Goal: Transaction & Acquisition: Obtain resource

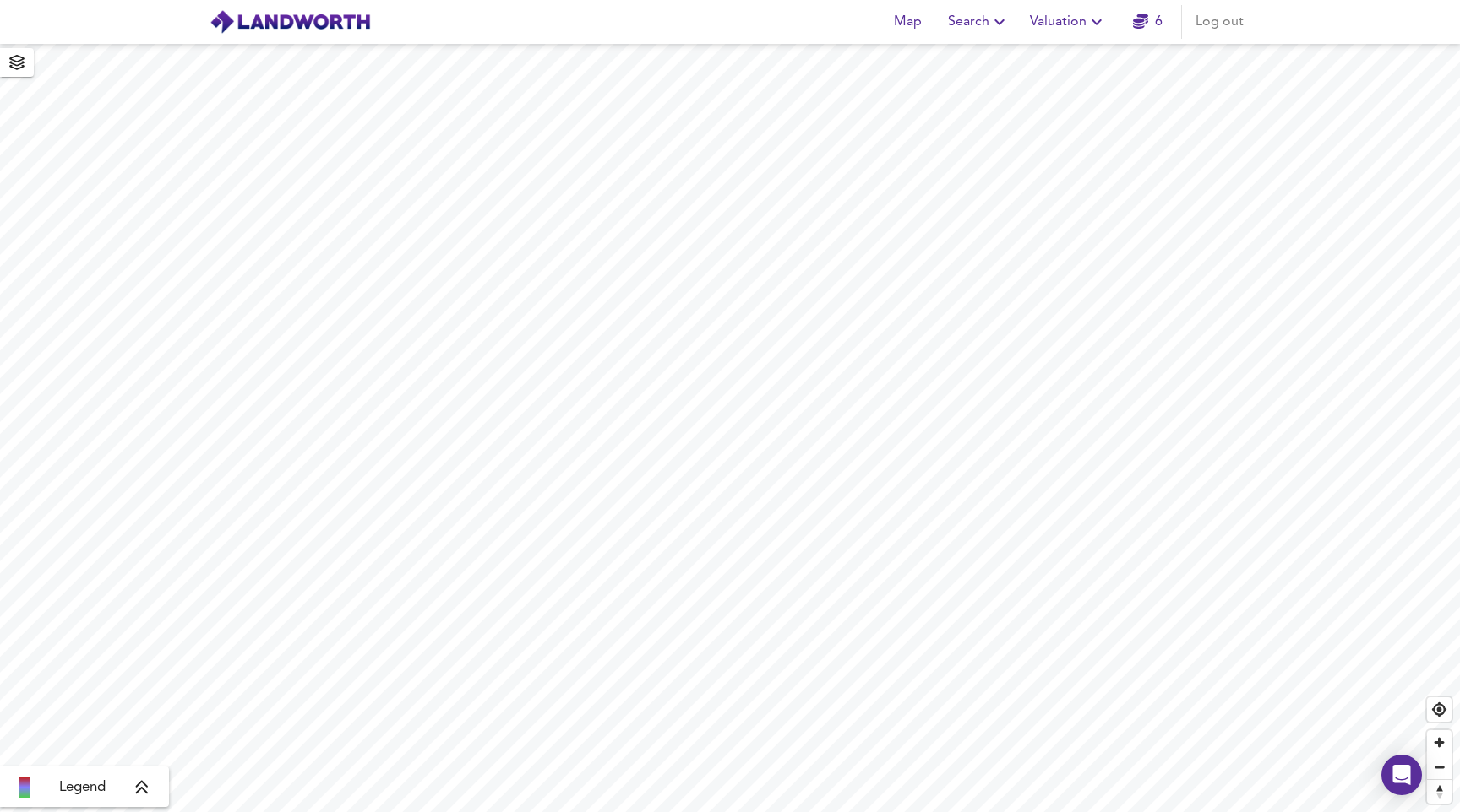
click at [965, 21] on span "Search" at bounding box center [978, 22] width 62 height 24
click at [965, 55] on li "New Search" at bounding box center [979, 61] width 167 height 31
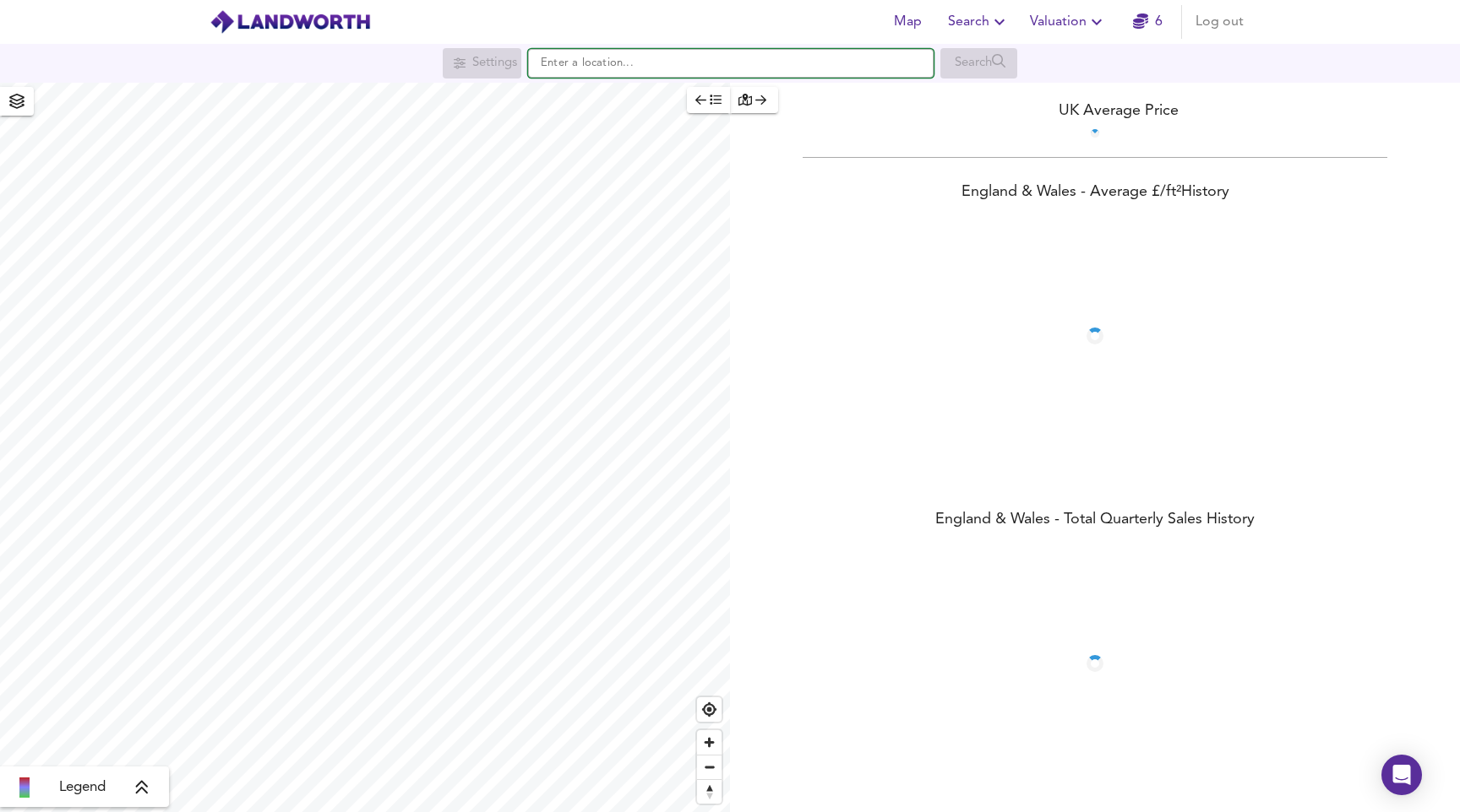
click at [583, 66] on input "text" at bounding box center [730, 63] width 406 height 29
paste input "E1 8GF"
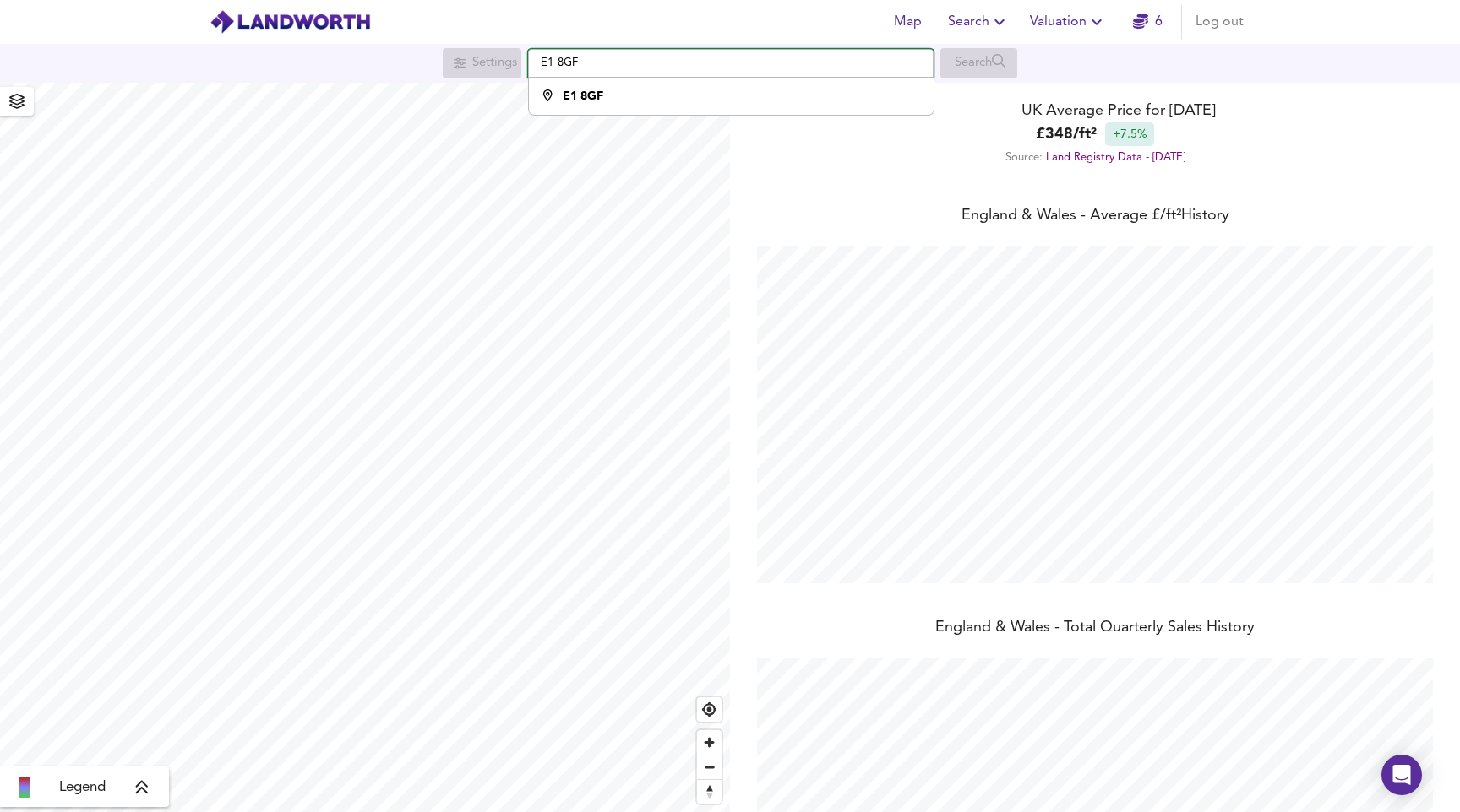
scroll to position [812, 1460]
type input "E1 8GF"
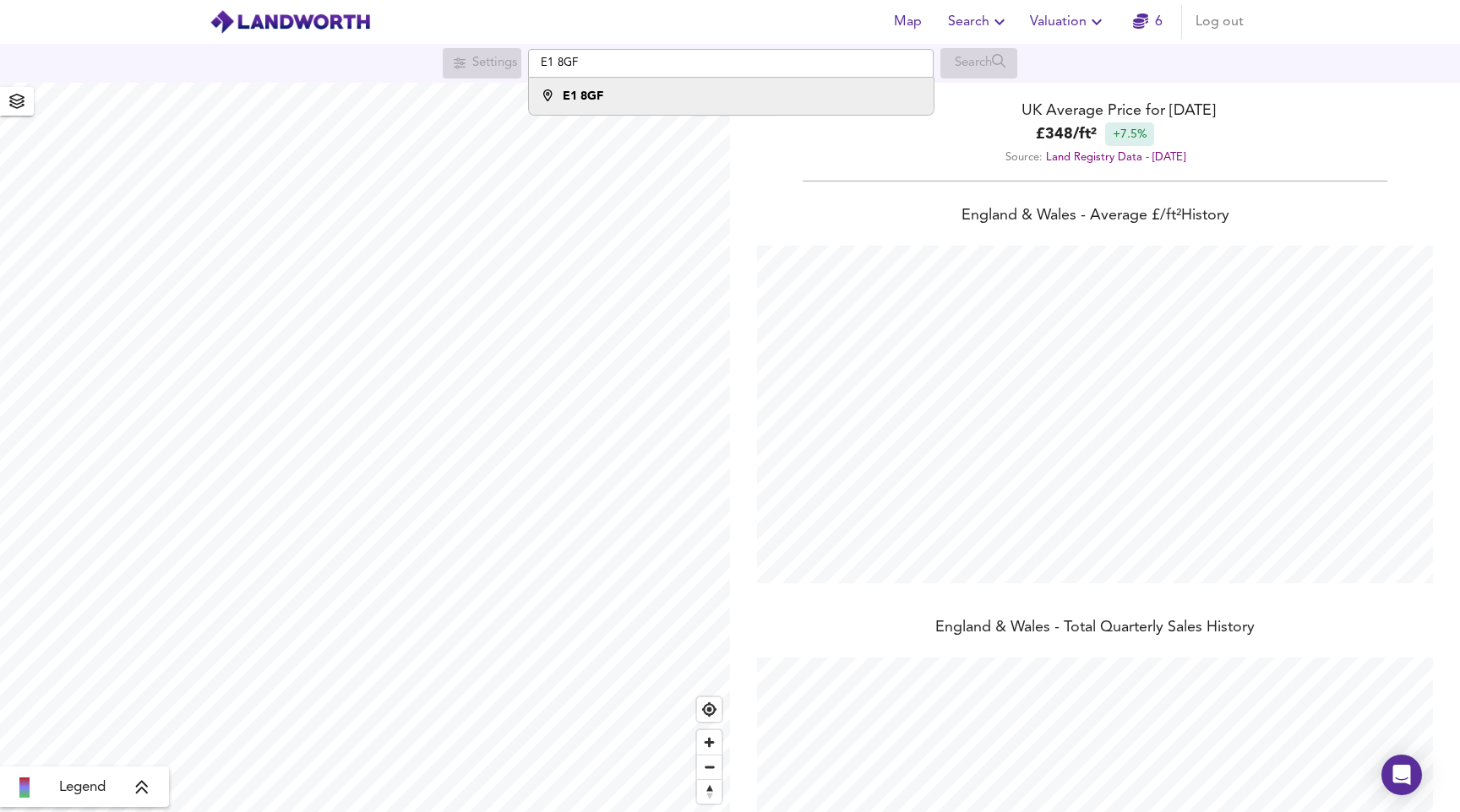
click at [779, 105] on div "E1 8GF" at bounding box center [727, 96] width 388 height 17
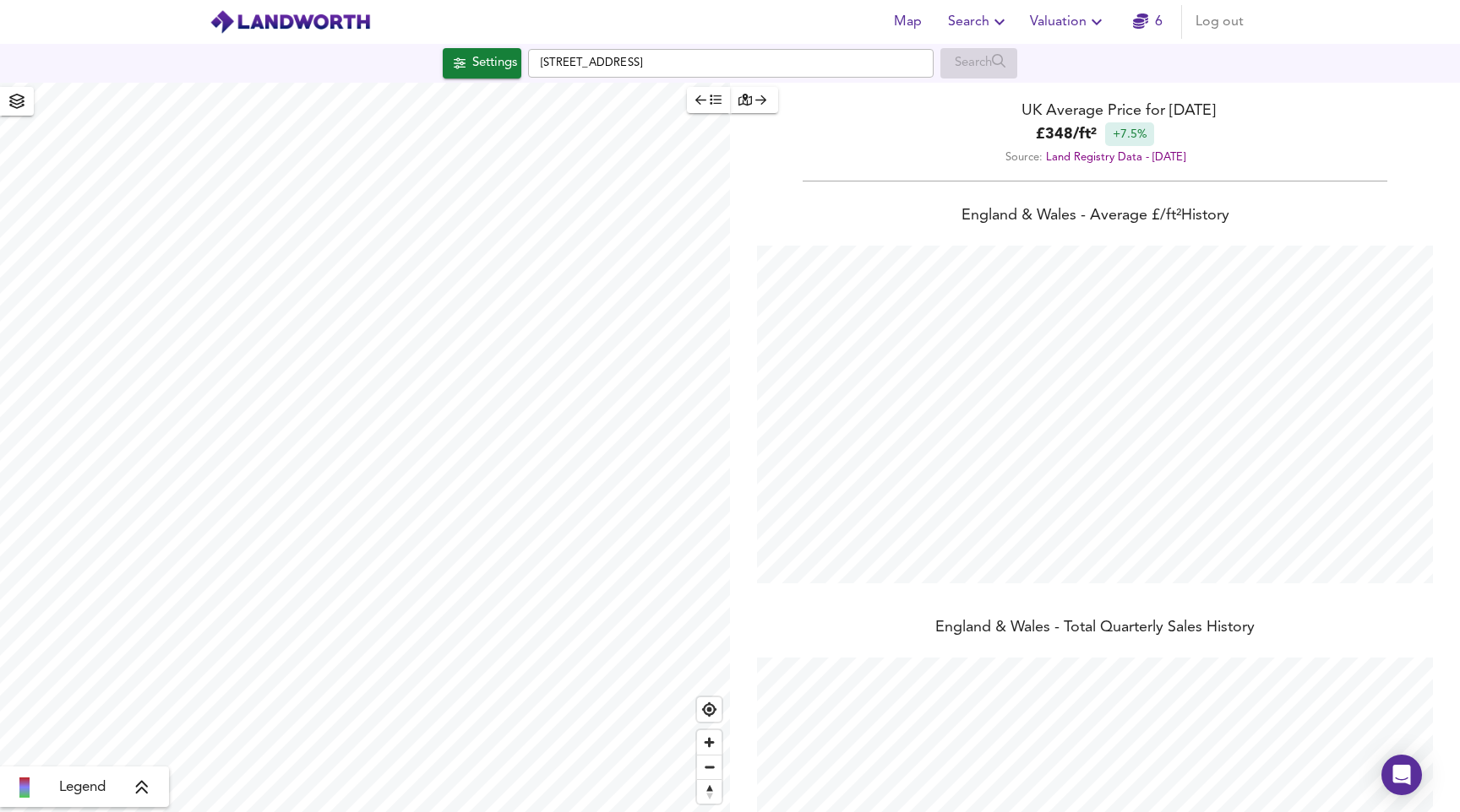
click at [985, 24] on span "Search" at bounding box center [978, 22] width 62 height 24
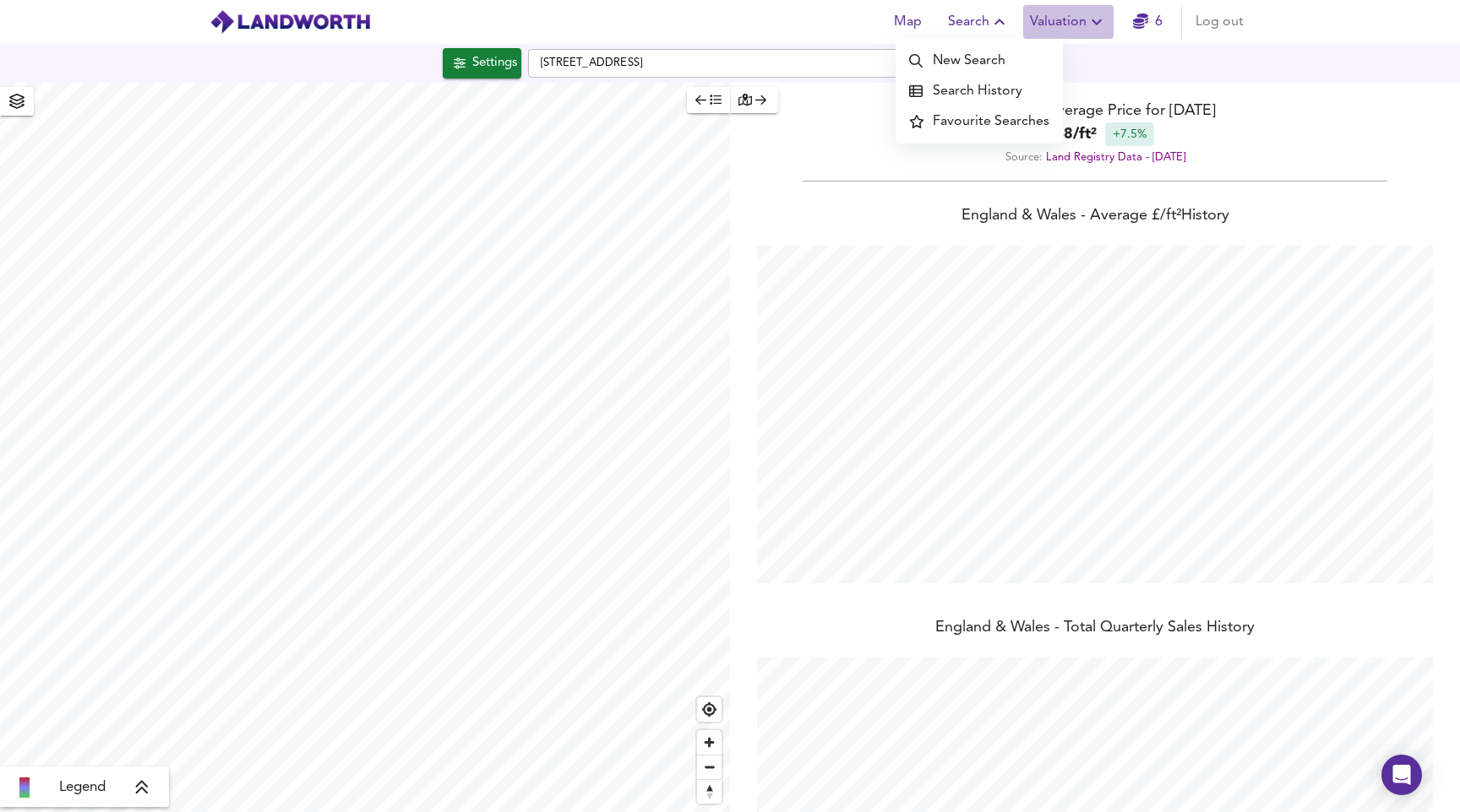
click at [1055, 24] on span "Valuation" at bounding box center [1068, 22] width 77 height 24
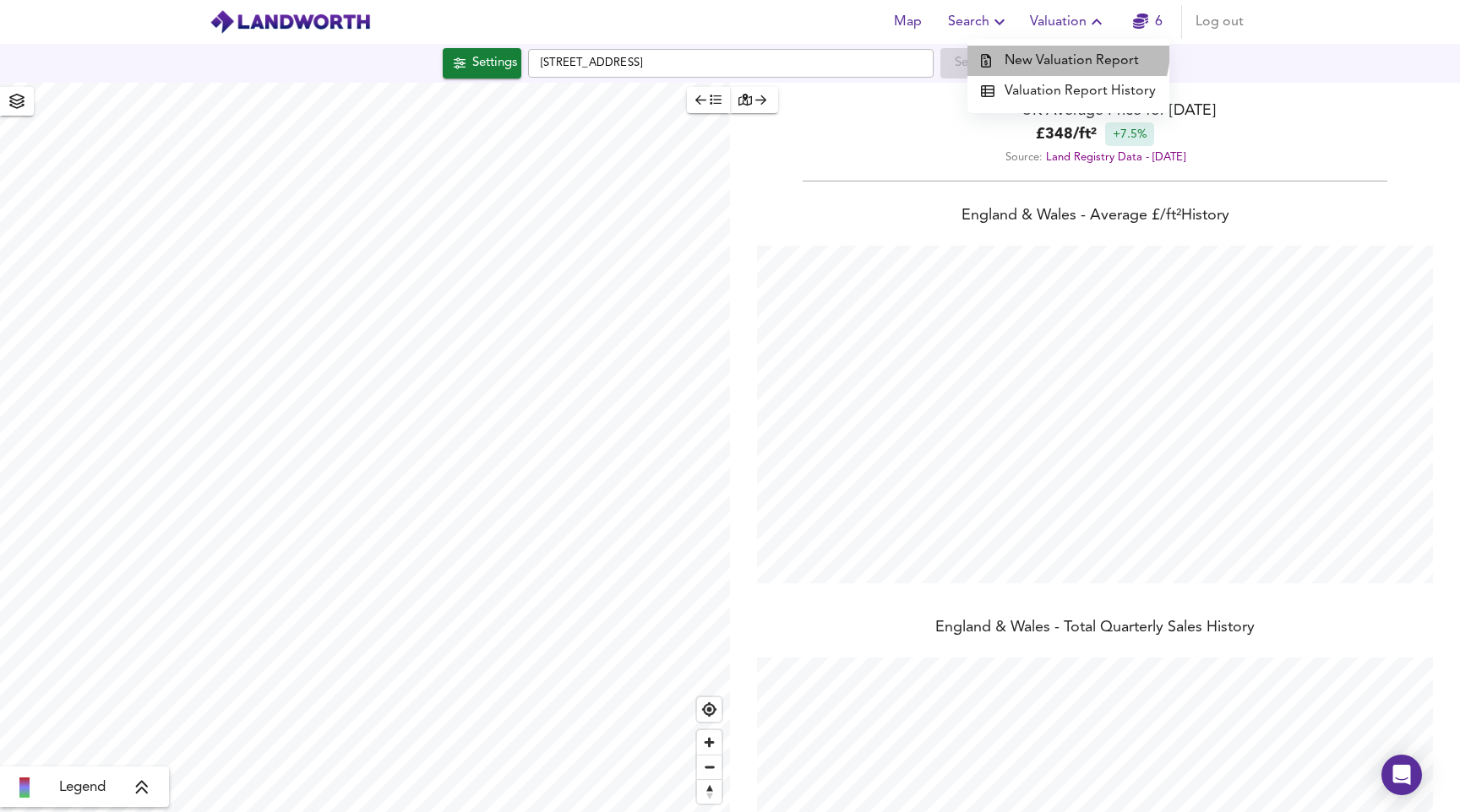
click at [1055, 48] on li "New Valuation Report" at bounding box center [1068, 61] width 202 height 31
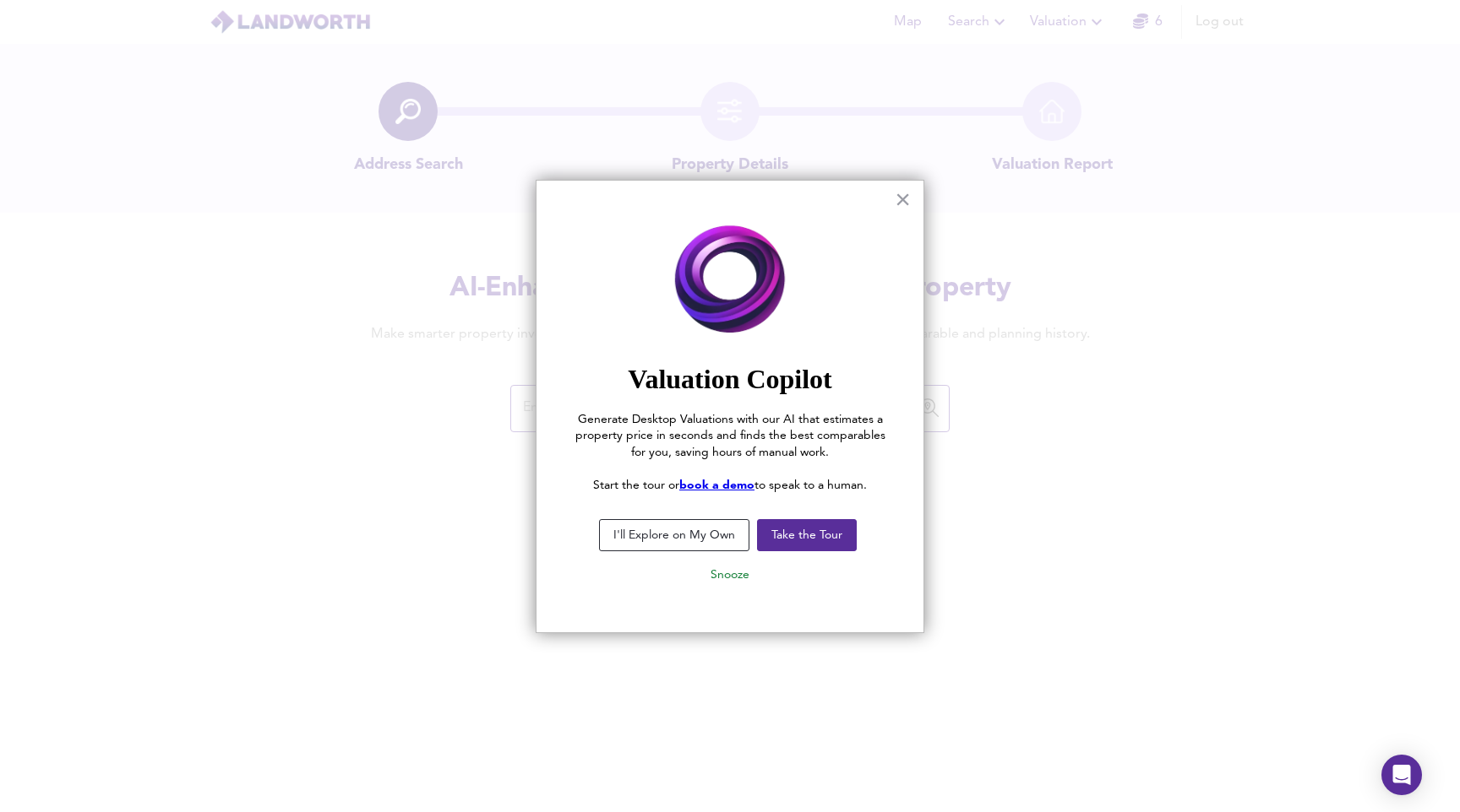
click at [720, 535] on button "I'll Explore on My Own" at bounding box center [674, 535] width 150 height 32
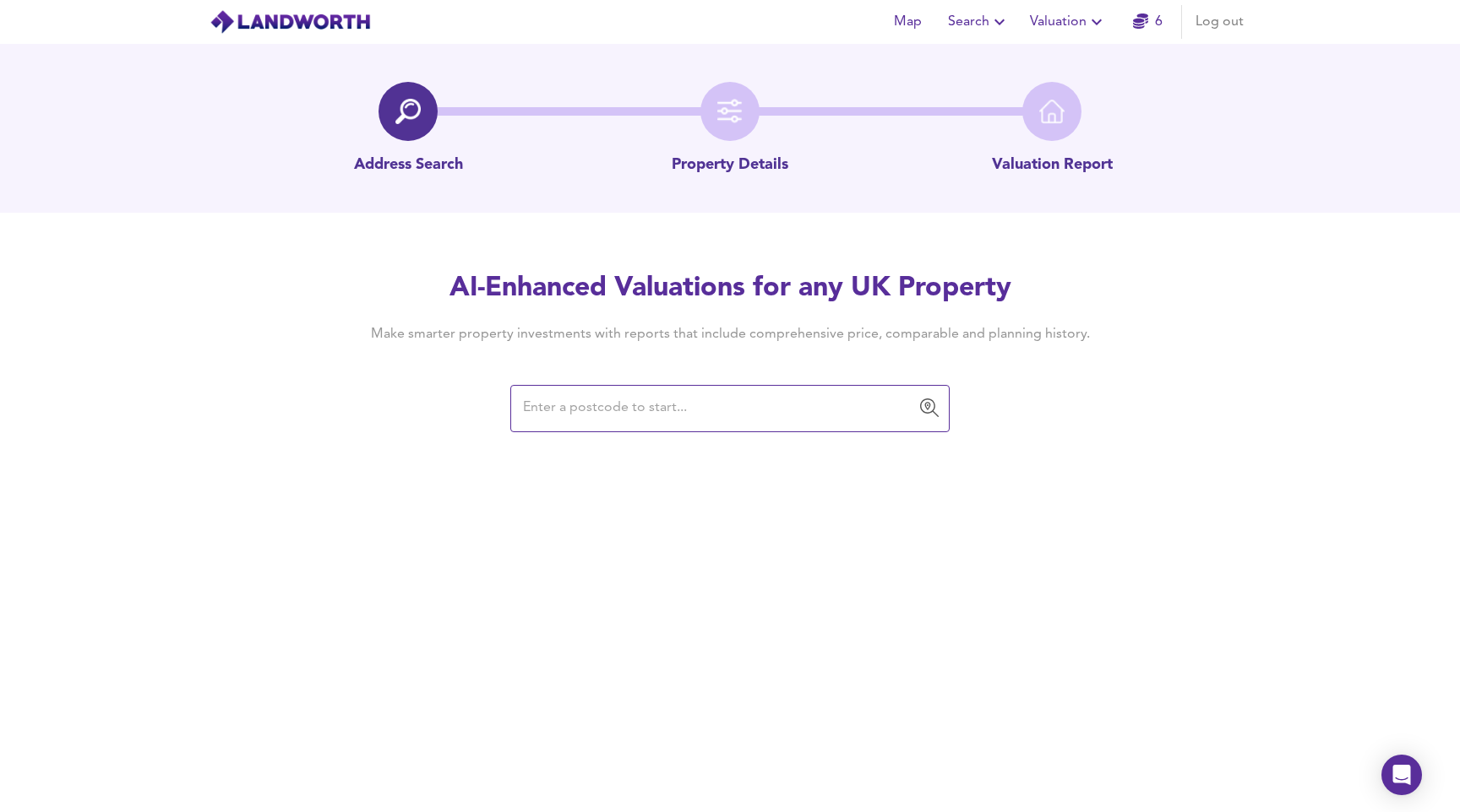
click at [710, 410] on input "text" at bounding box center [717, 409] width 399 height 32
paste input "E1 8GF"
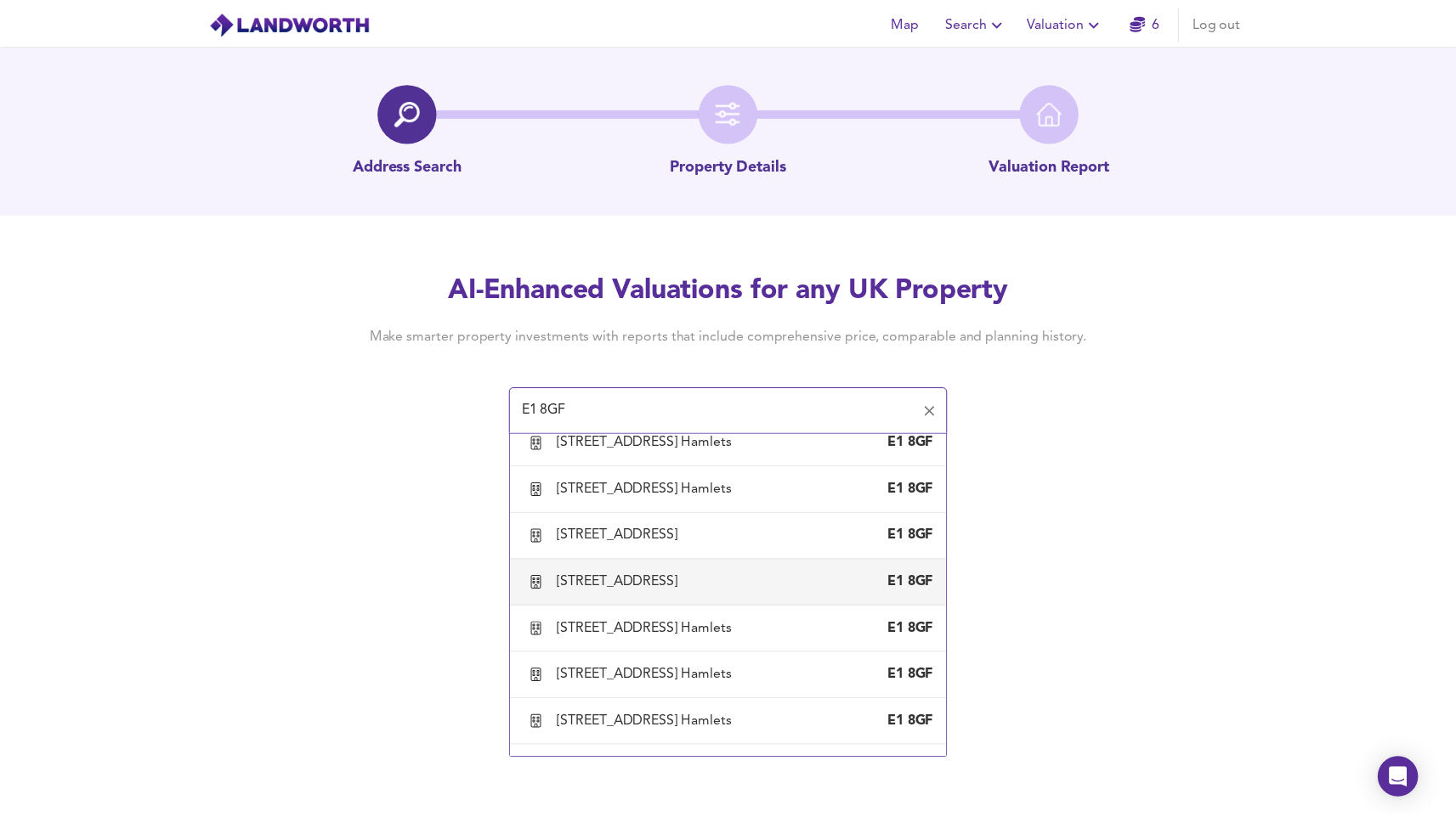
scroll to position [540, 0]
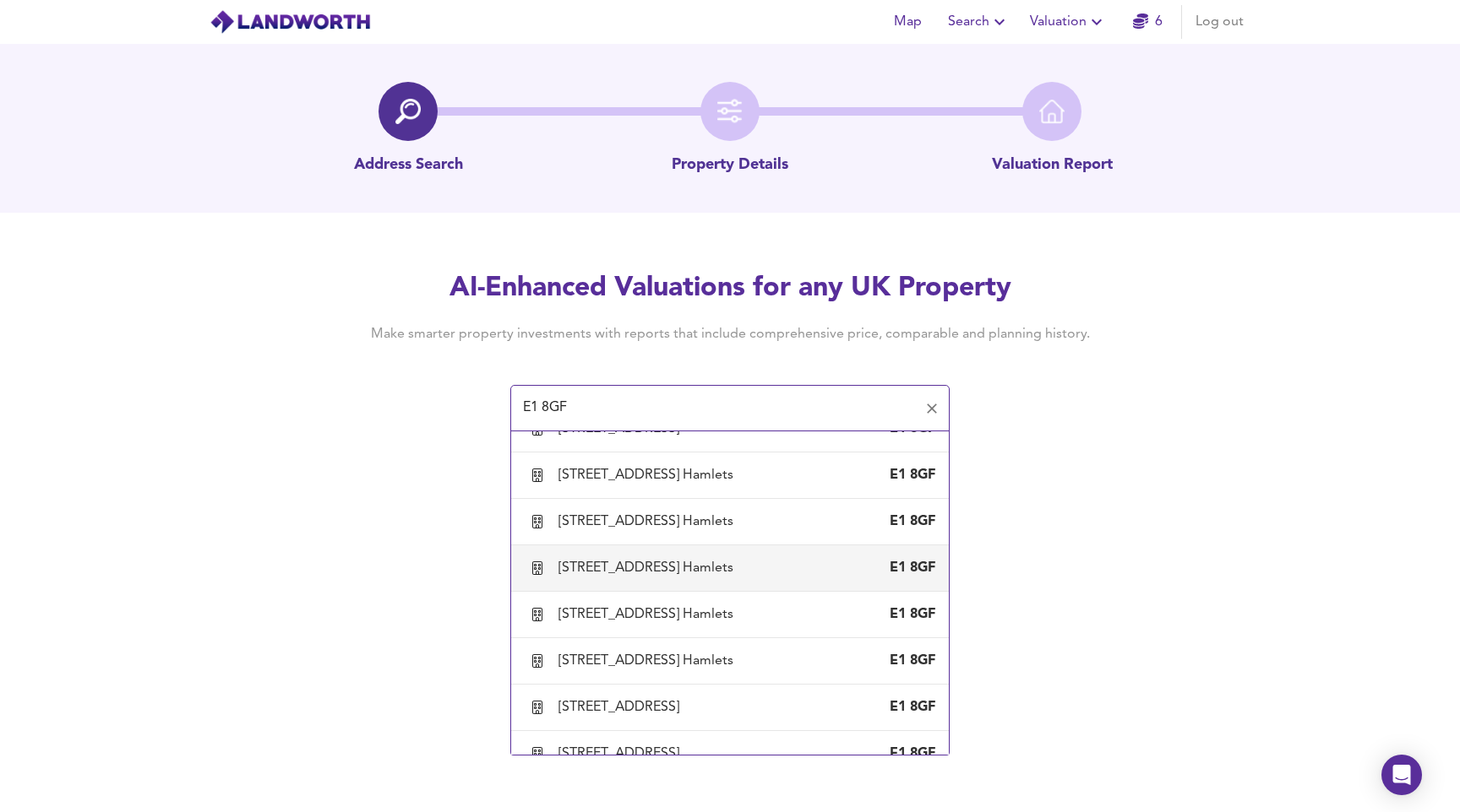
click at [639, 556] on div "[STREET_ADDRESS]" at bounding box center [730, 569] width 411 height 36
type input "[STREET_ADDRESS] Hamlets"
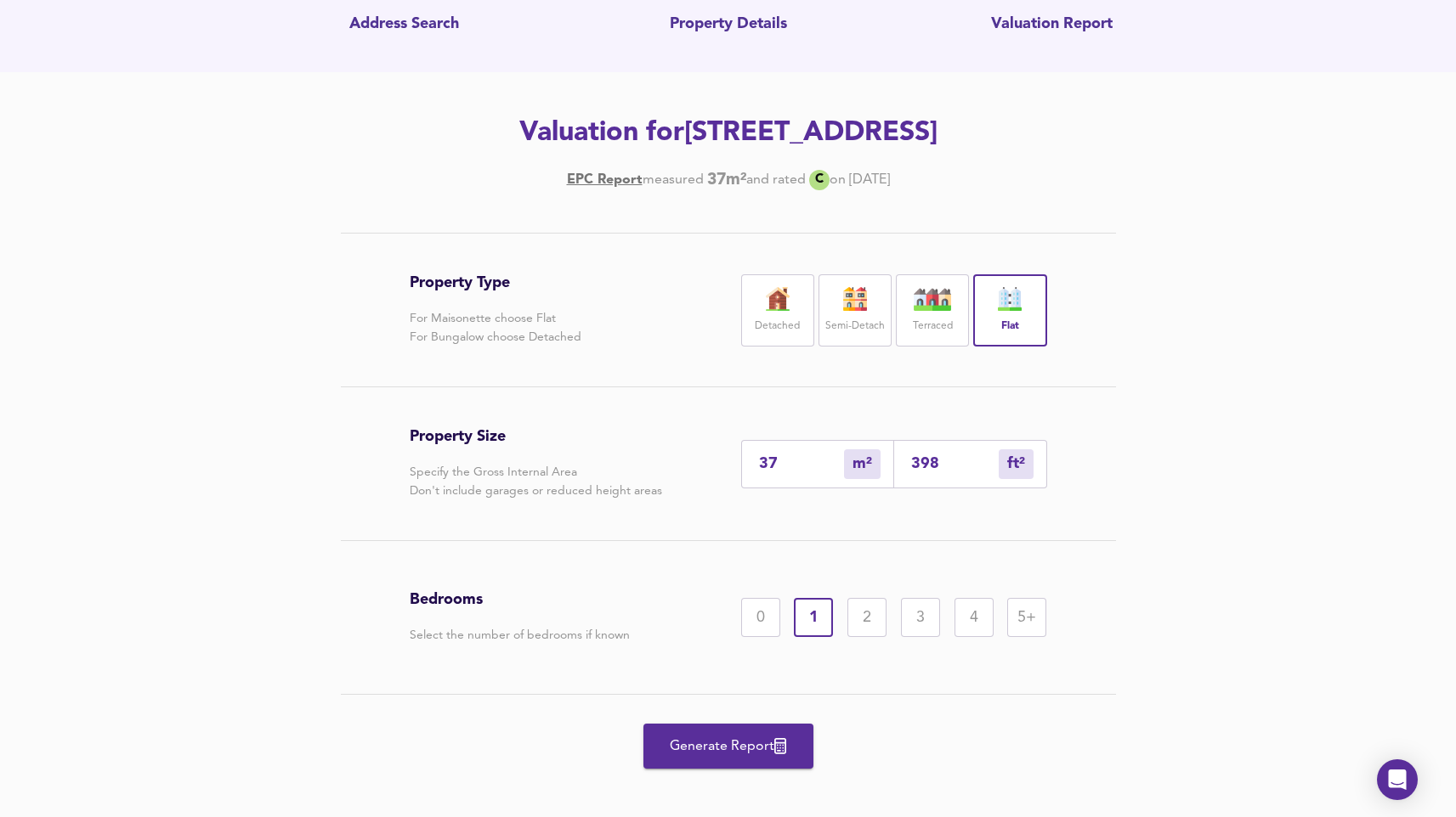
scroll to position [156, 0]
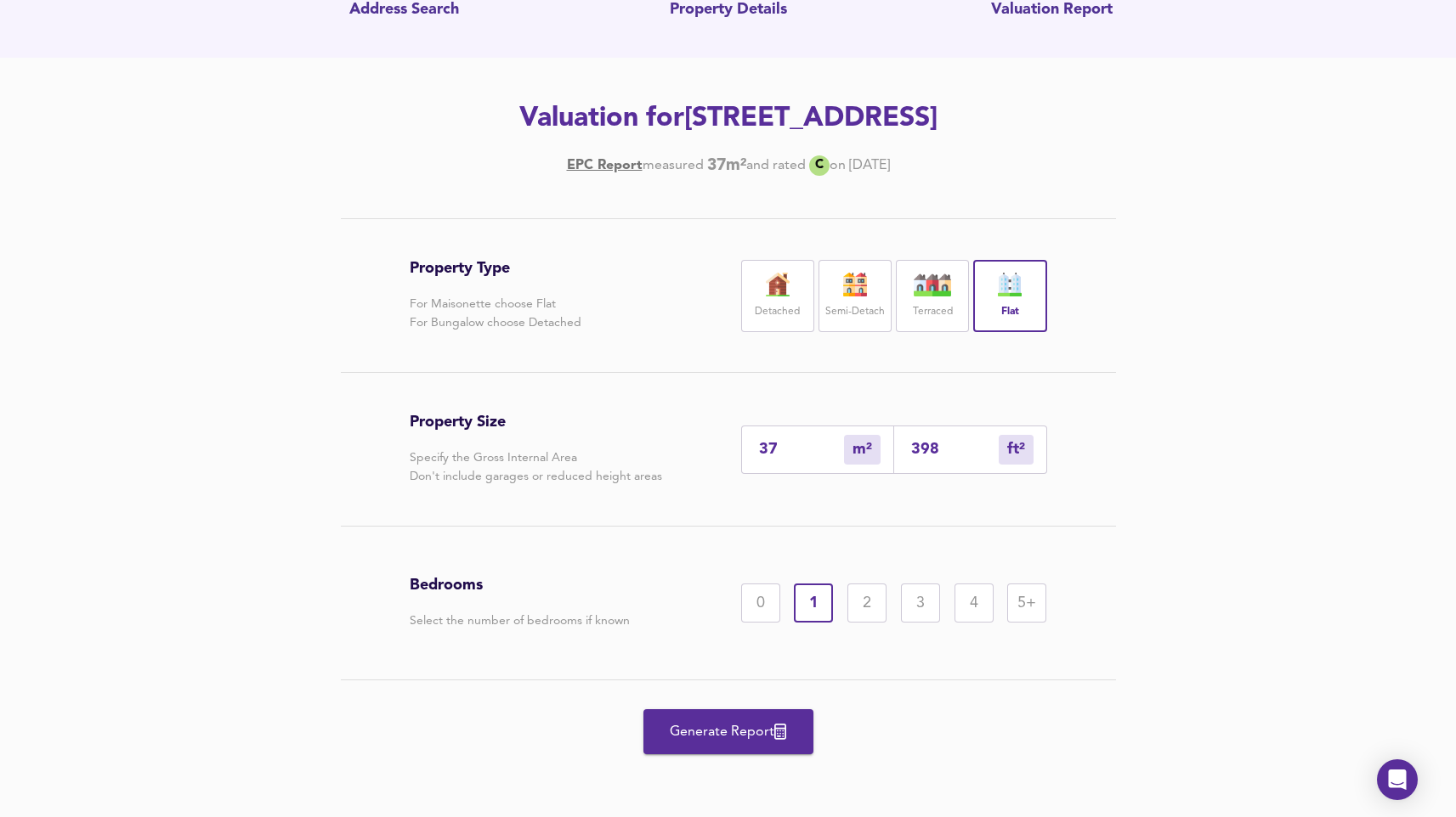
click at [755, 583] on div "0 1 2 3 4 5+" at bounding box center [894, 602] width 306 height 39
click at [756, 589] on div "0" at bounding box center [760, 602] width 39 height 39
click at [817, 593] on div "1" at bounding box center [813, 602] width 39 height 39
click at [773, 596] on div "0" at bounding box center [760, 602] width 39 height 39
click at [736, 713] on button "Generate Report" at bounding box center [728, 732] width 170 height 45
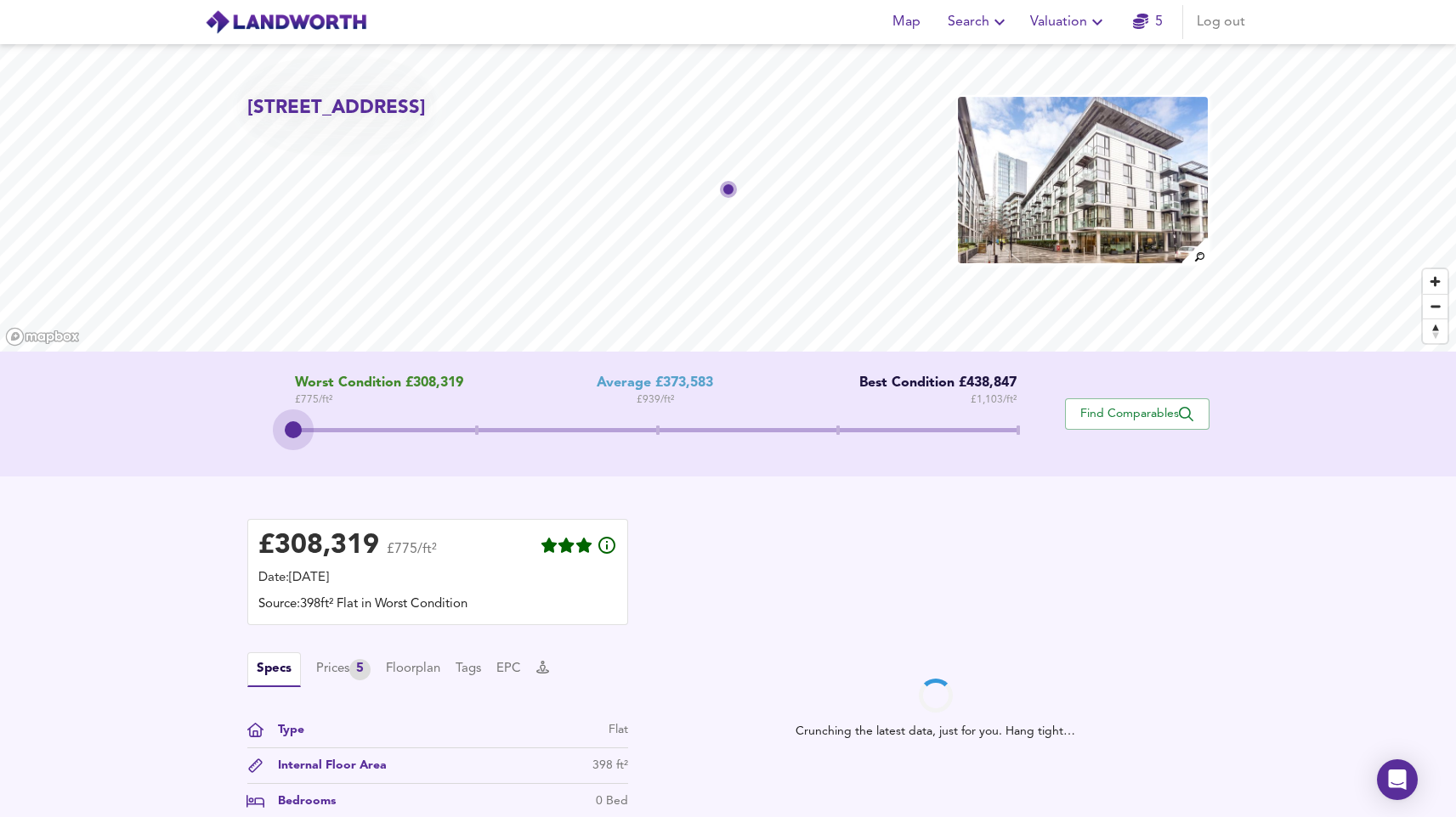
drag, startPoint x: 657, startPoint y: 426, endPoint x: 199, endPoint y: 444, distance: 458.4
click at [198, 444] on div "Worst Condition £308,319 £ 775 / ft² Average £373,583 £ 939 / ft² Best Conditio…" at bounding box center [728, 413] width 1456 height 125
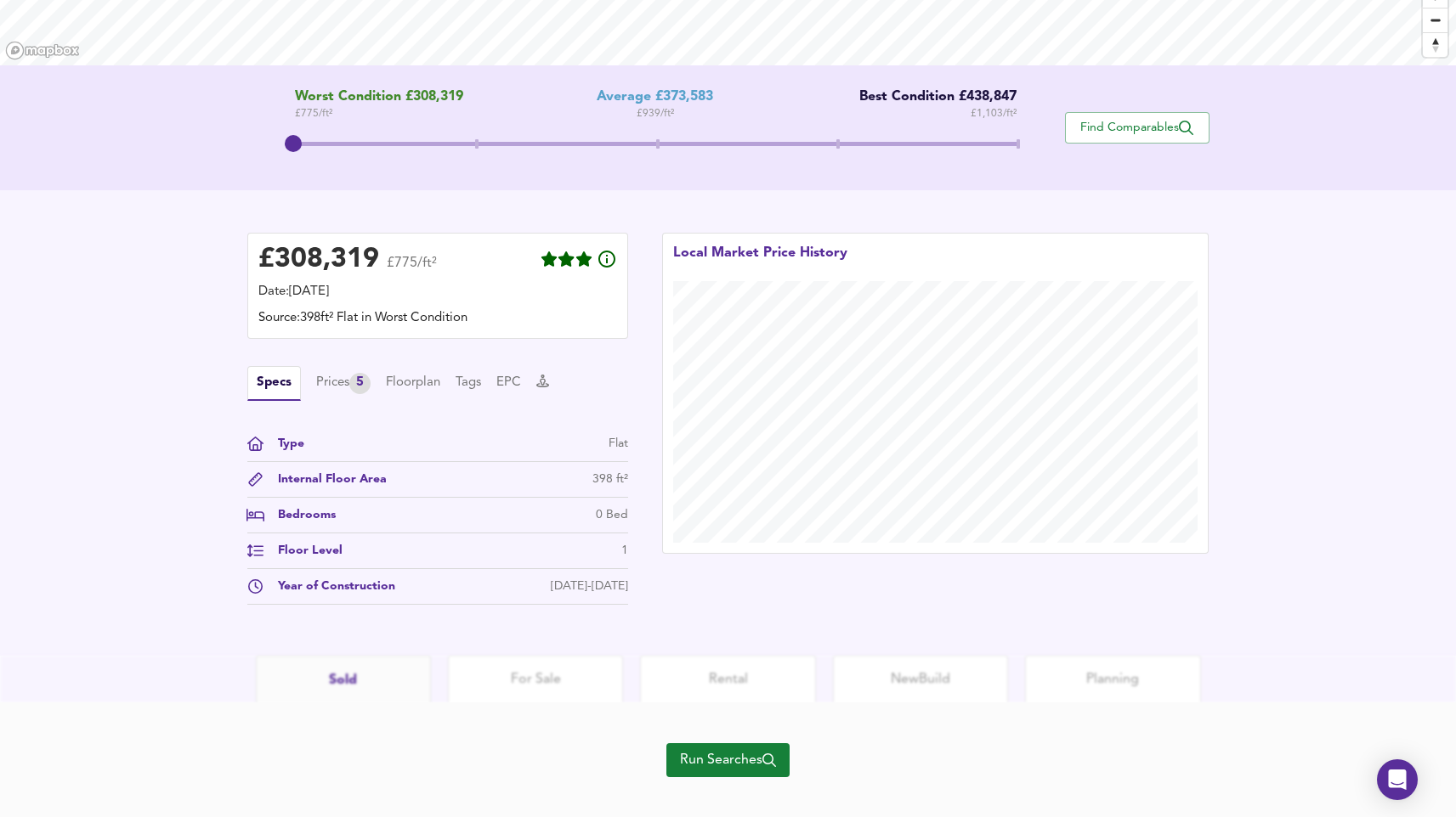
scroll to position [305, 0]
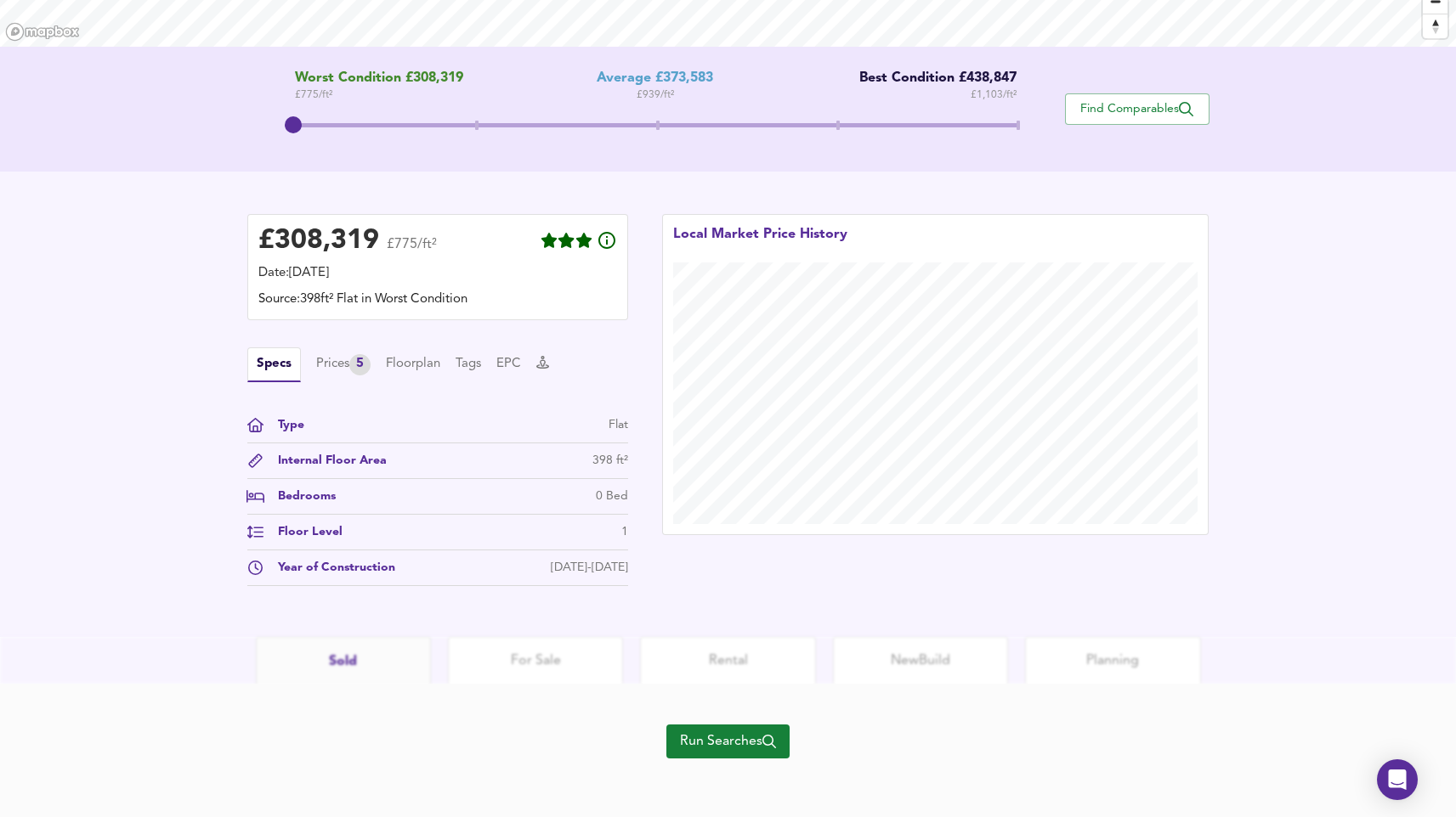
click at [721, 736] on span "Run Searches" at bounding box center [728, 741] width 96 height 24
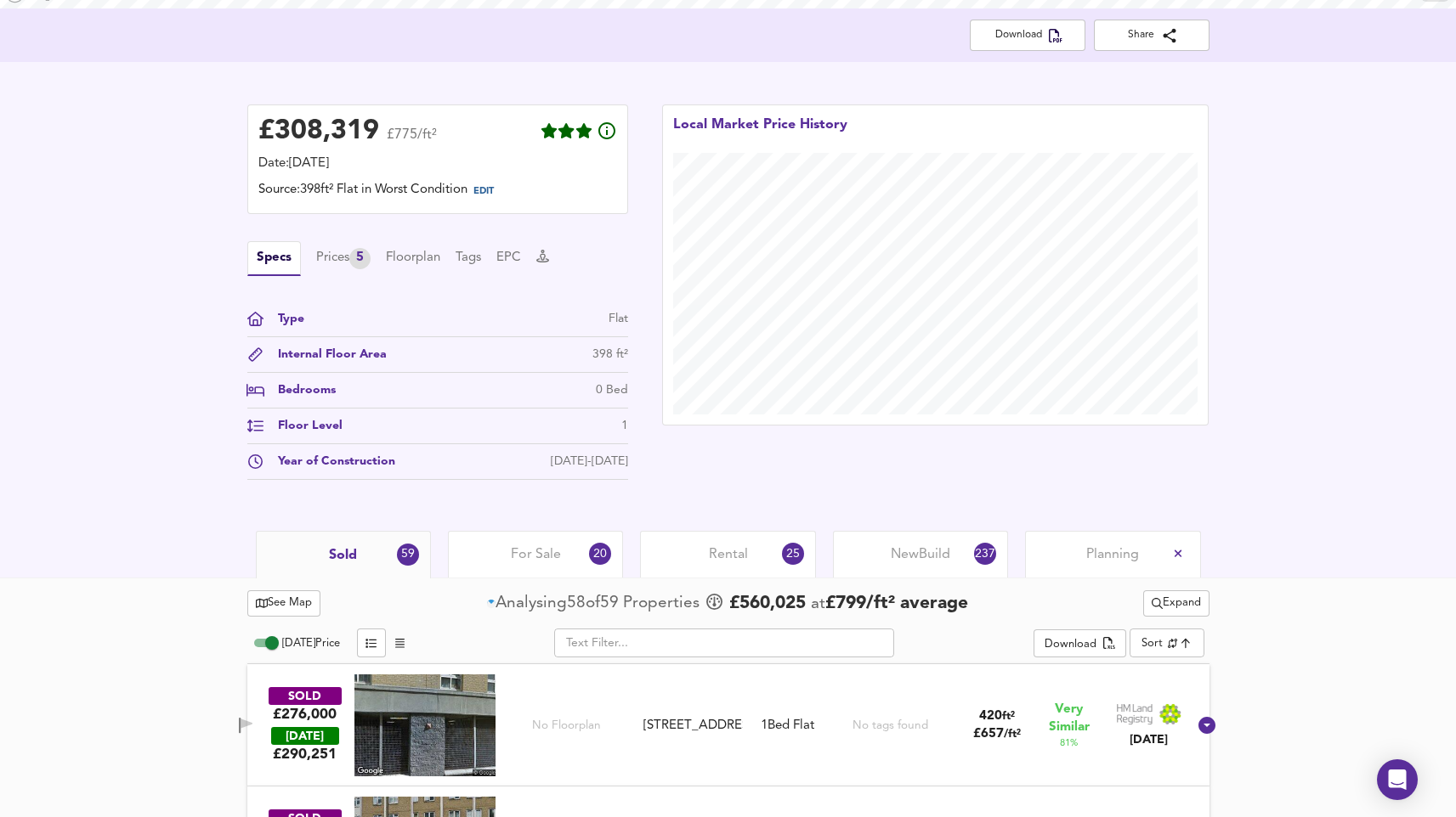
scroll to position [340, 0]
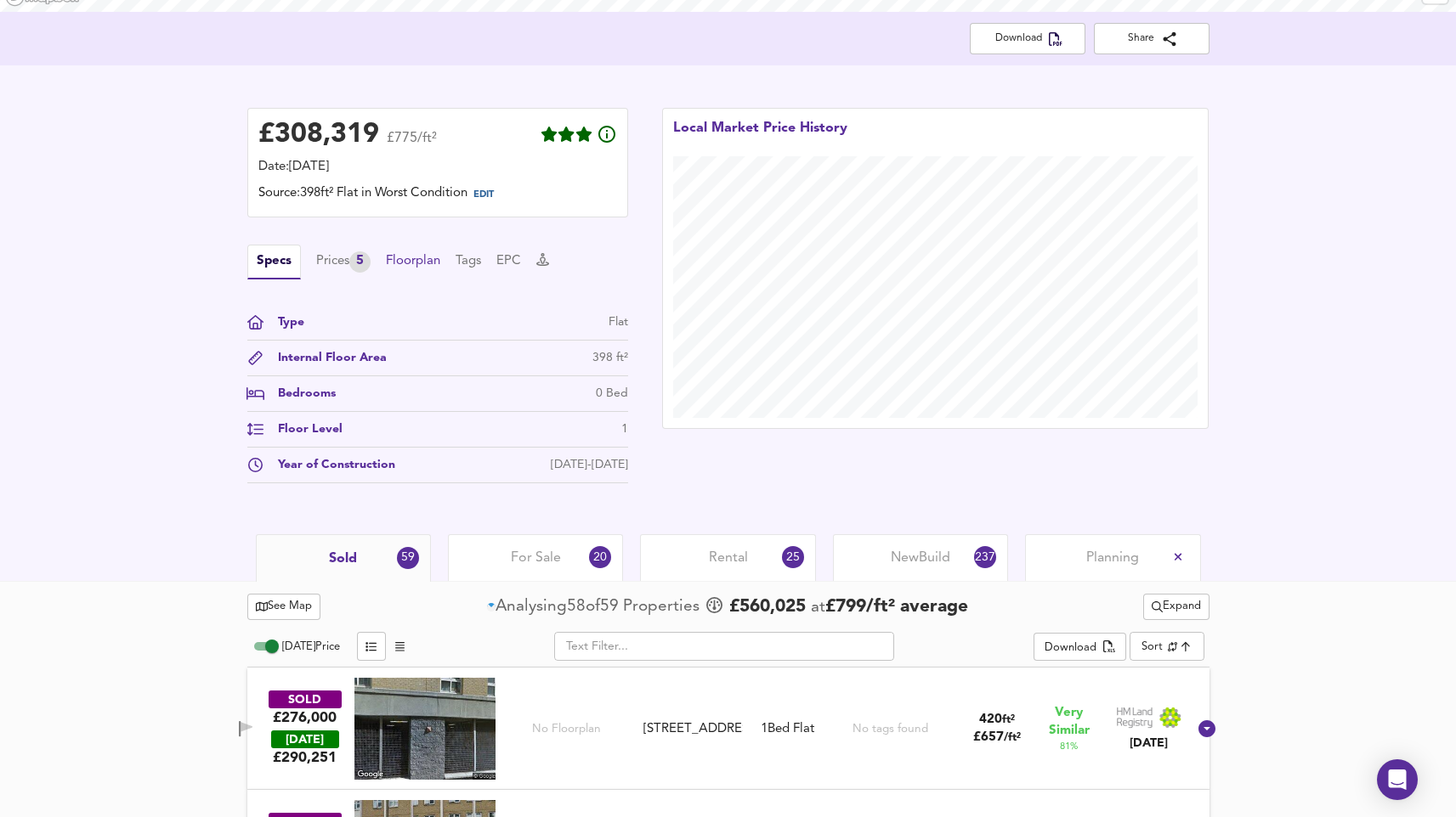
click at [420, 265] on button "Floorplan" at bounding box center [413, 262] width 54 height 19
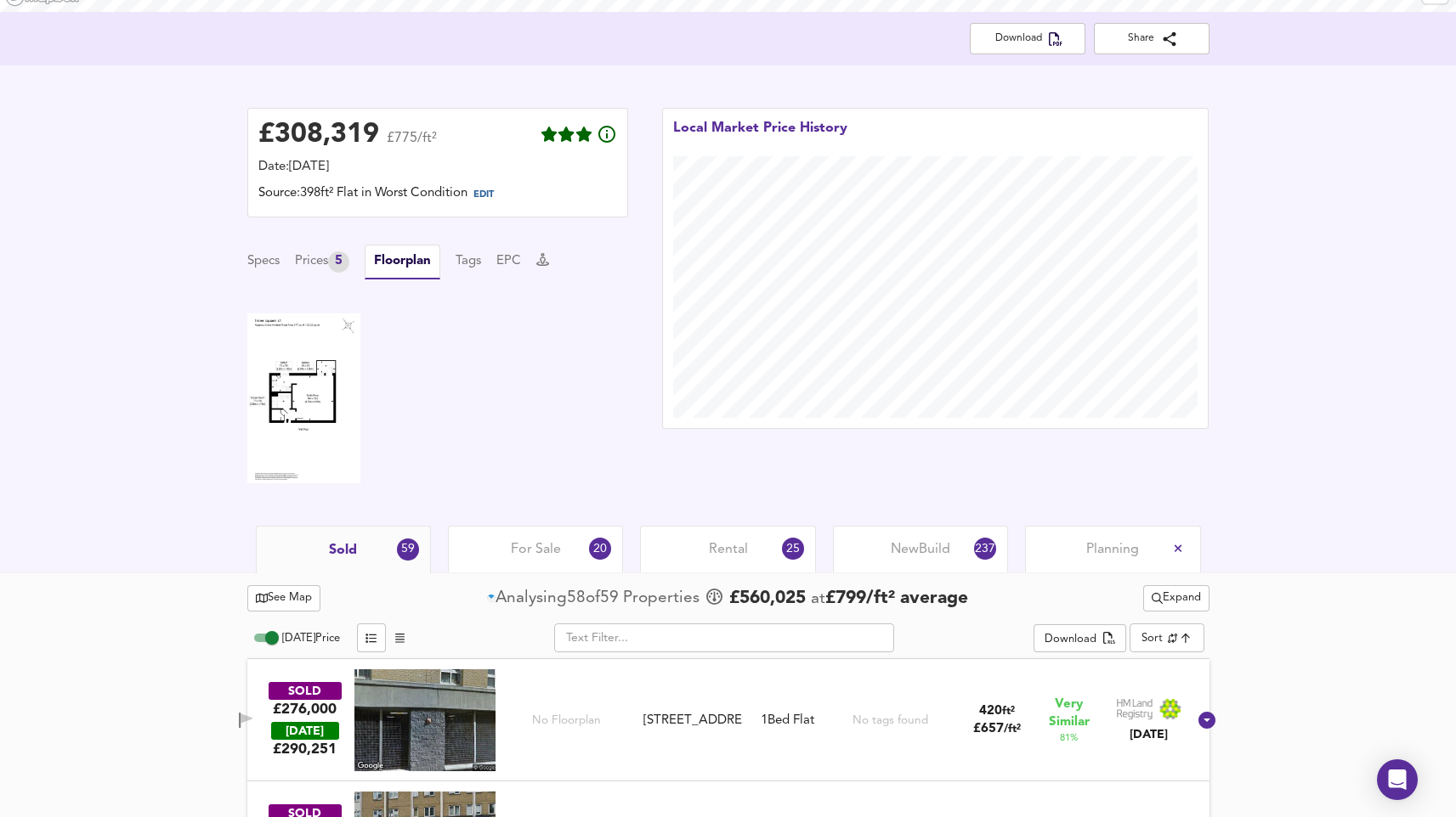
click at [294, 398] on img at bounding box center [304, 399] width 113 height 170
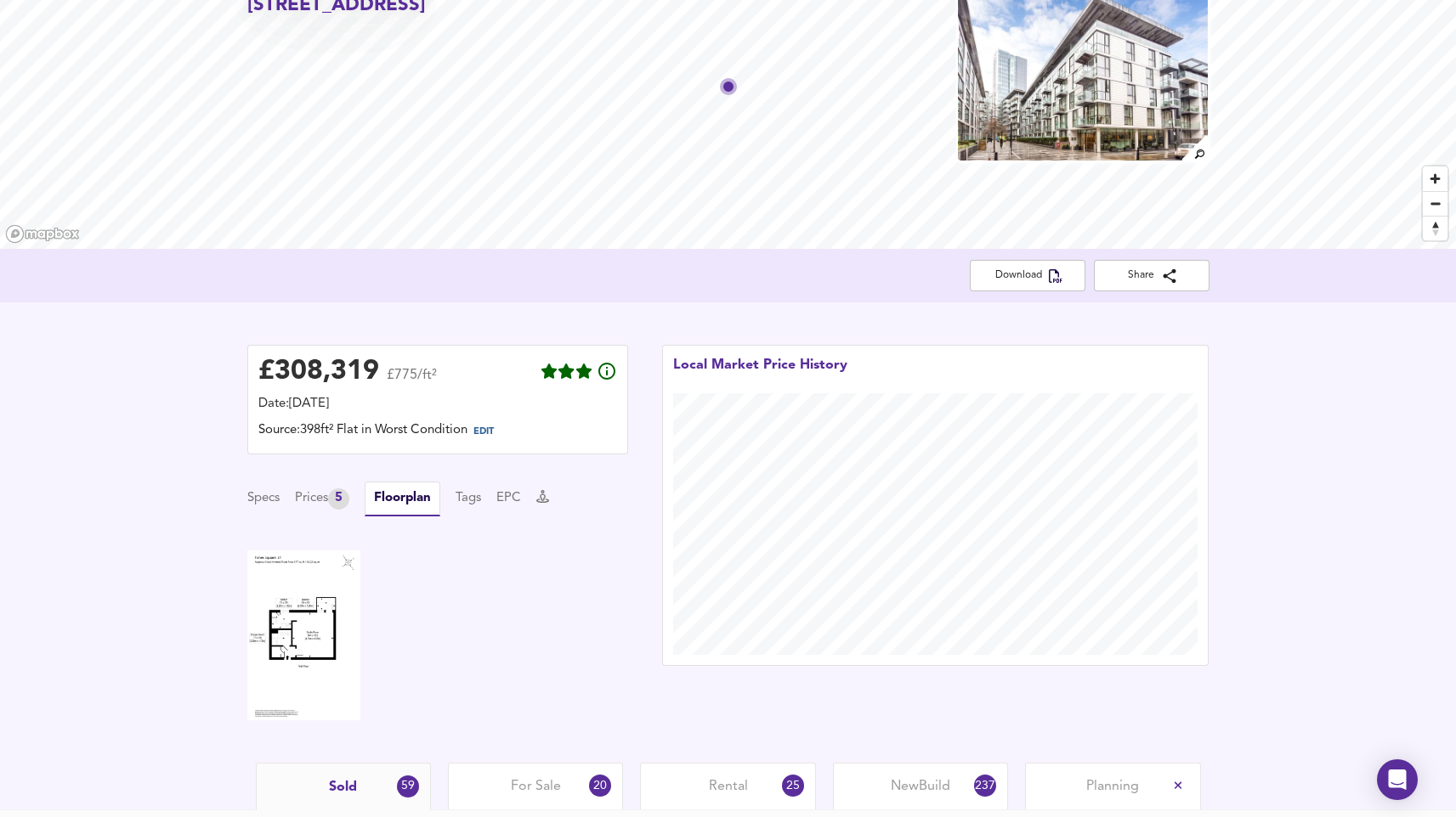
scroll to position [0, 0]
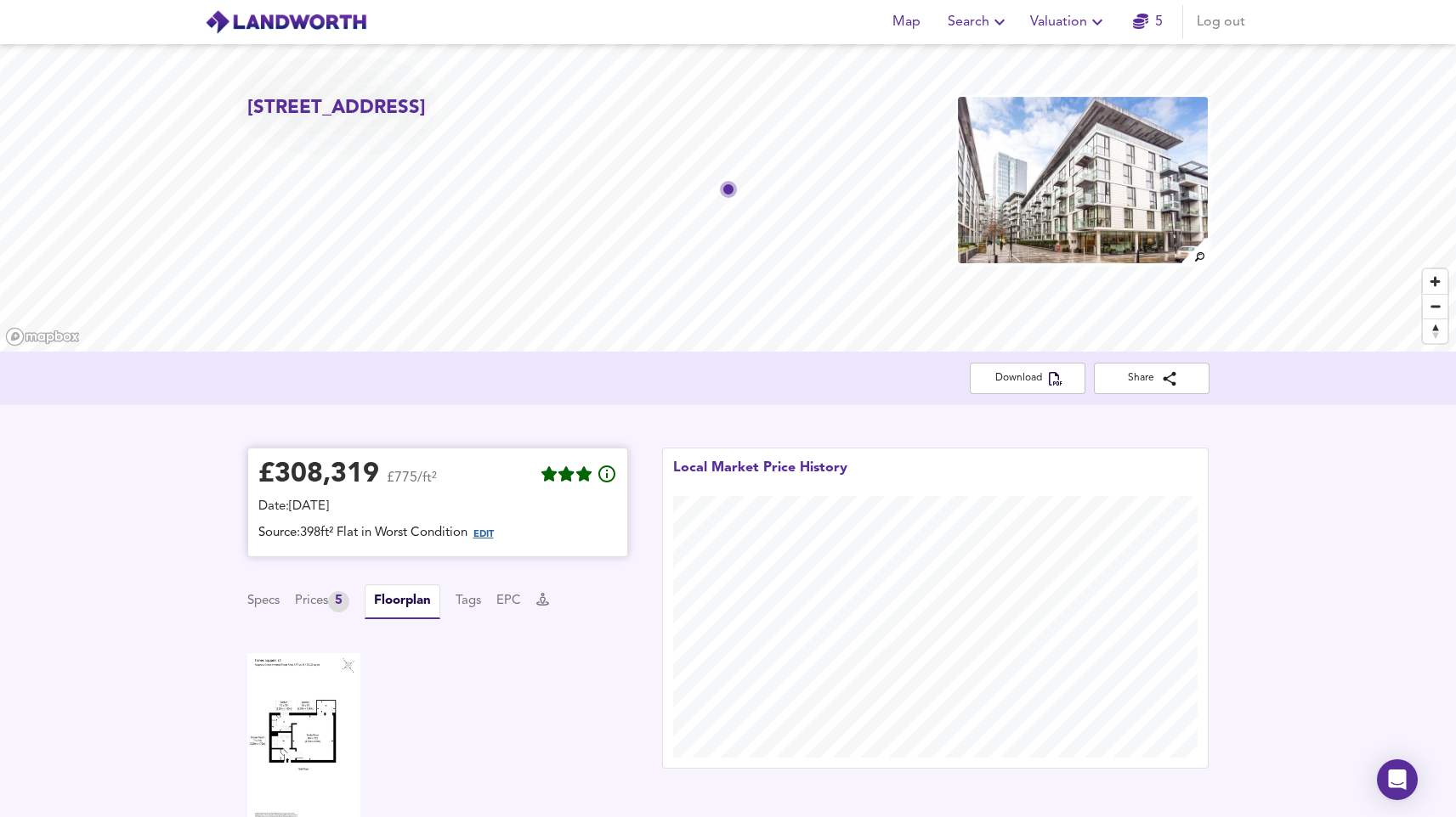
click at [487, 530] on span "EDIT" at bounding box center [484, 534] width 21 height 9
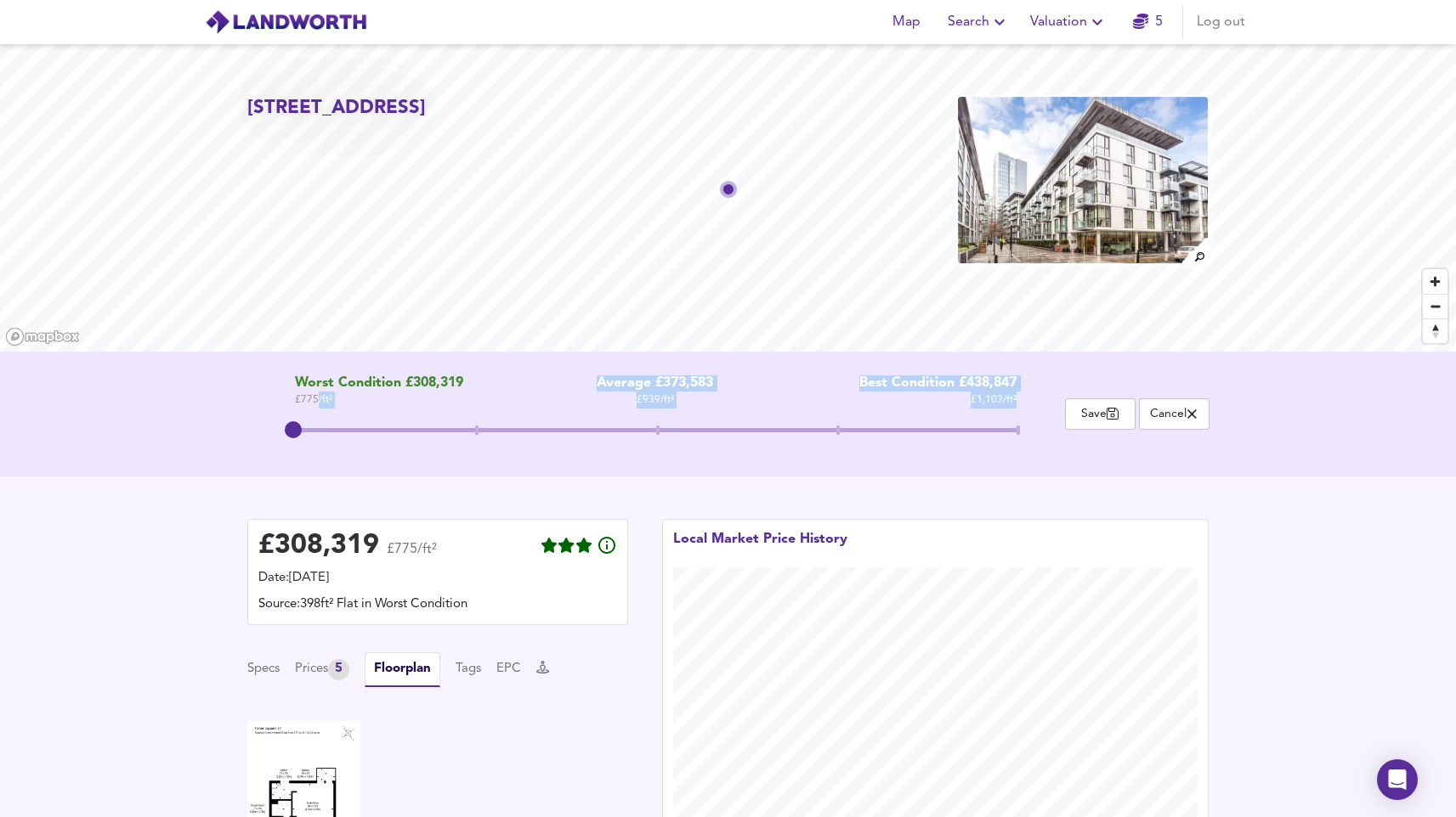
drag, startPoint x: 318, startPoint y: 403, endPoint x: 681, endPoint y: 436, distance: 364.5
click at [681, 436] on div "Worst Condition £308,319 £ 775 / ft² Average £373,583 £ 939 / ft² Best Conditio…" at bounding box center [656, 414] width 817 height 77
drag, startPoint x: 301, startPoint y: 435, endPoint x: 648, endPoint y: 448, distance: 347.2
click at [648, 448] on div "Worst Condition £308,319 £ 775 / ft² Average £373,583 £ 939 / ft² Best Conditio…" at bounding box center [656, 414] width 817 height 77
click at [519, 481] on div "£ 373,583 £939/ft² Date: [DATE] Source: 398ft² Flat in Average Condition Specs …" at bounding box center [728, 705] width 1456 height 457
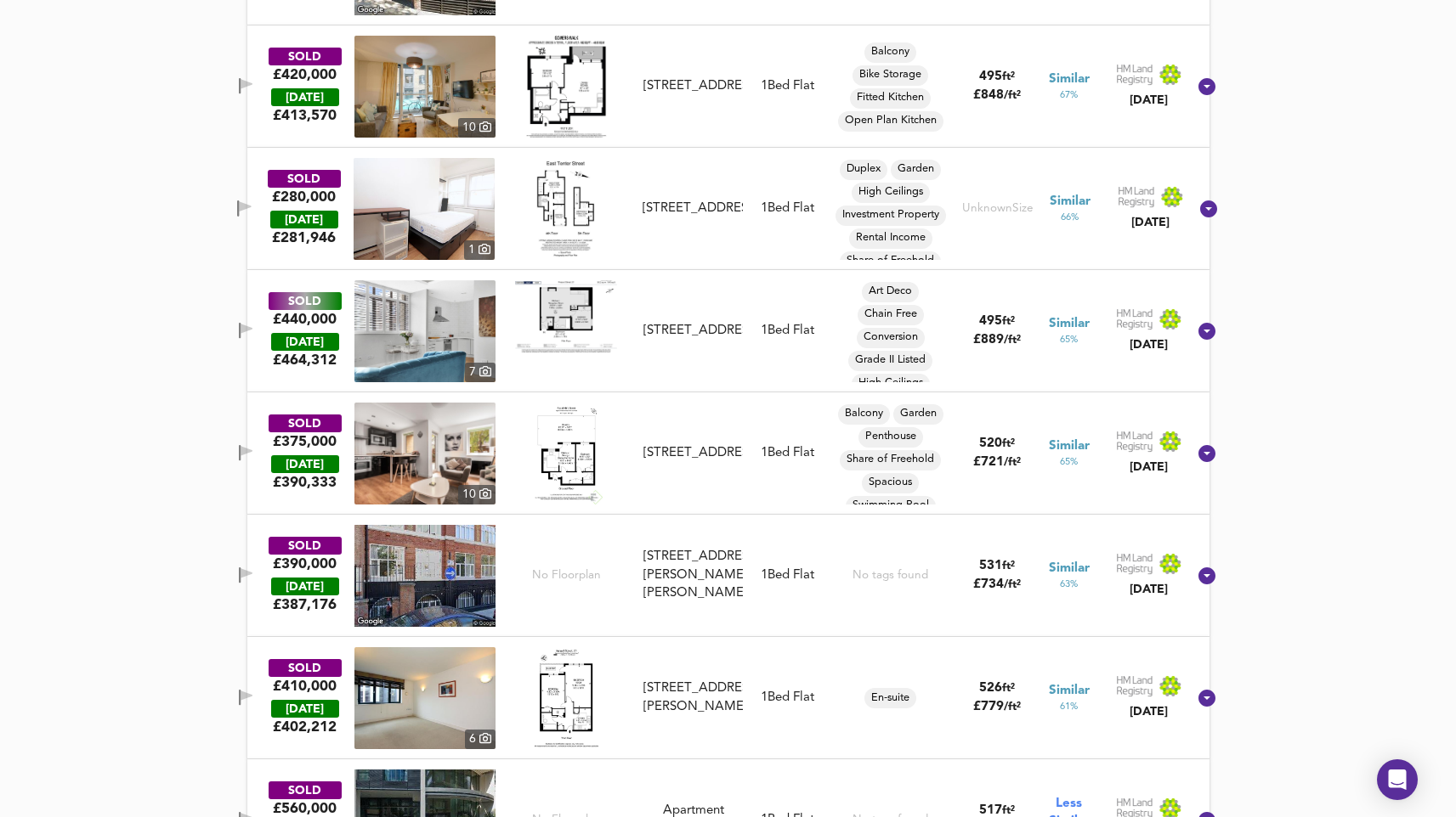
scroll to position [194, 0]
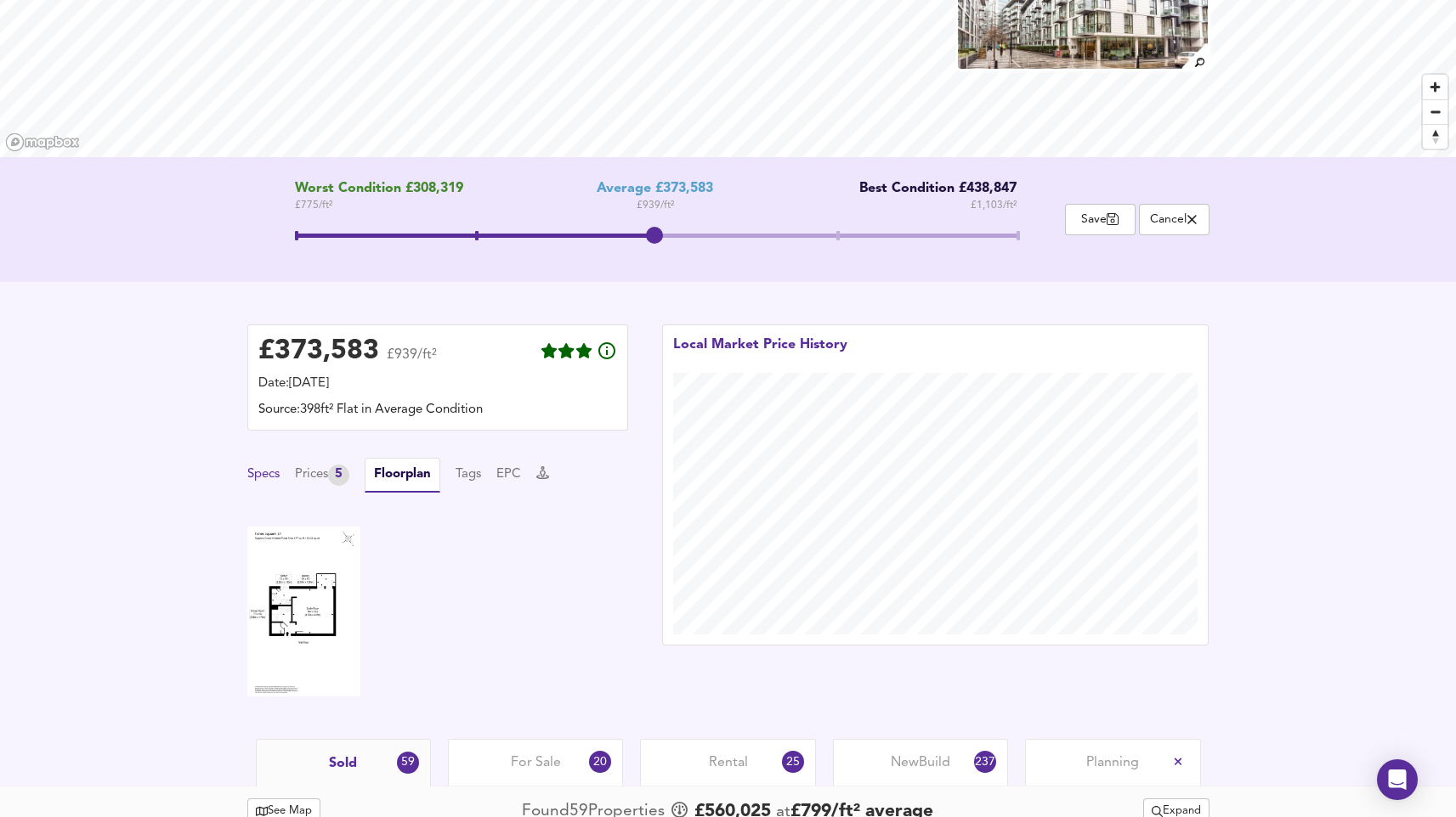
click at [261, 472] on button "Specs" at bounding box center [264, 475] width 33 height 19
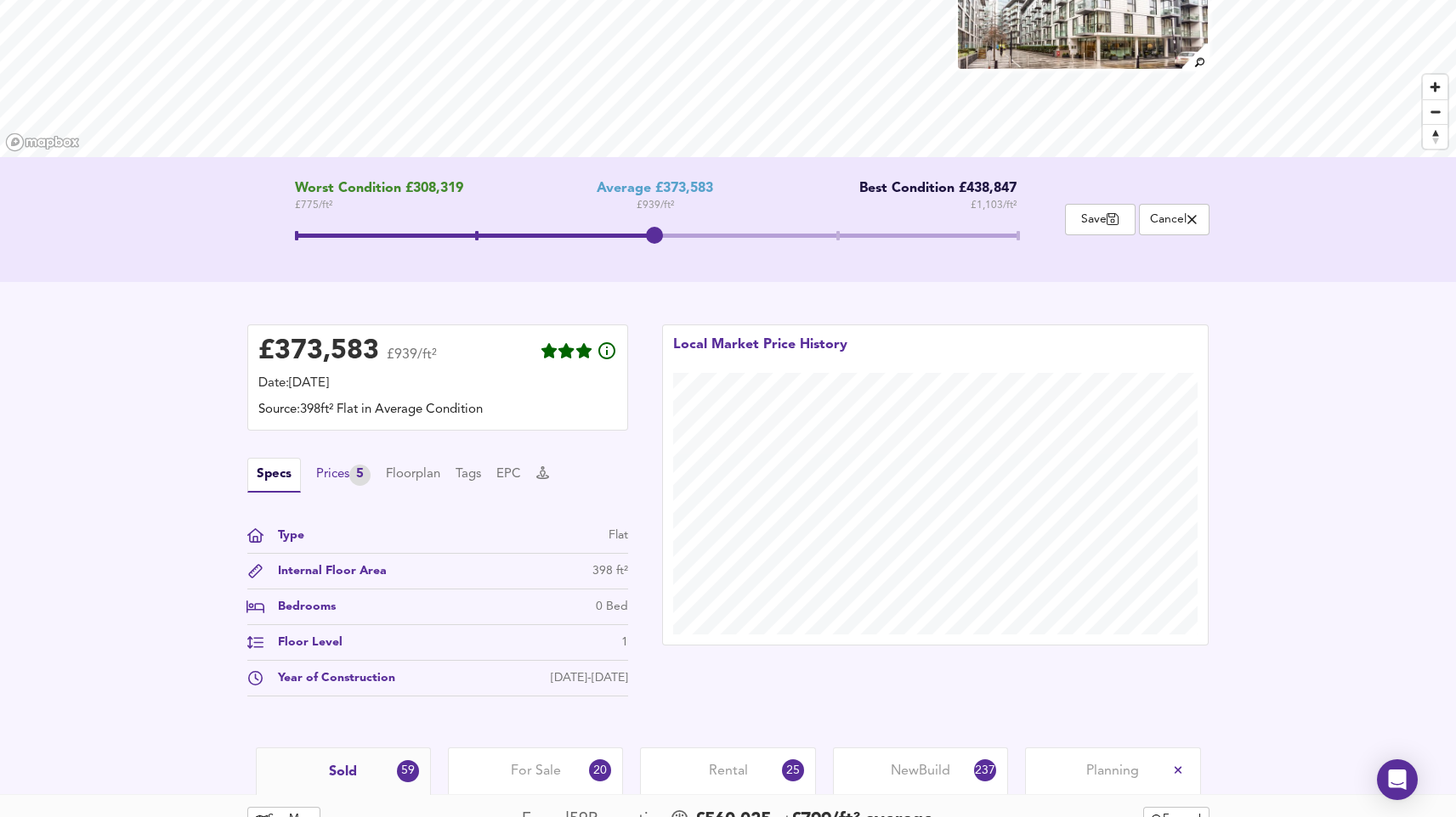
click at [363, 473] on div "5" at bounding box center [359, 475] width 21 height 21
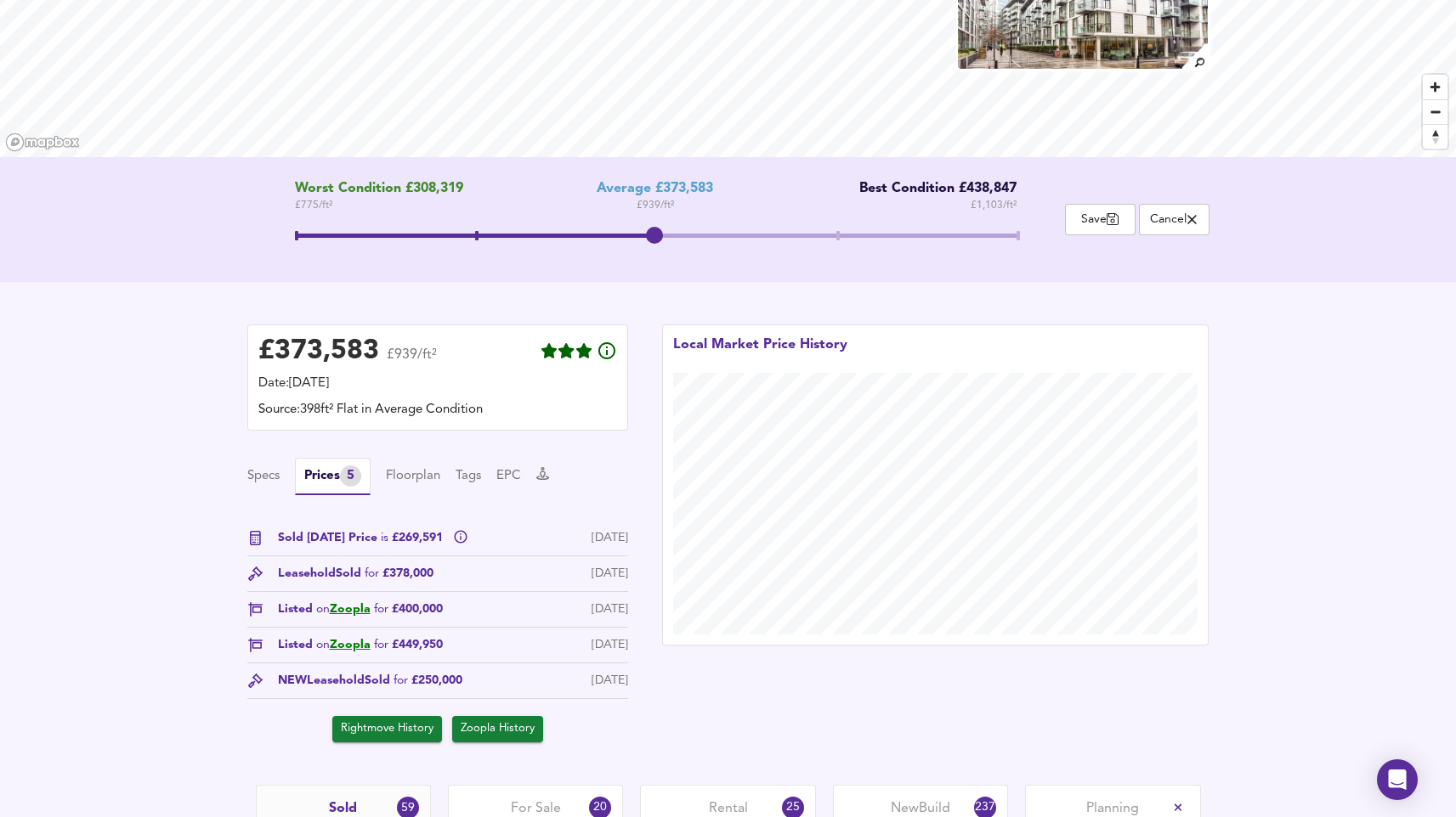
drag, startPoint x: 497, startPoint y: 724, endPoint x: 510, endPoint y: 716, distance: 15.3
click at [497, 724] on span "Zoopla History" at bounding box center [498, 729] width 74 height 20
